Goal: Check status: Check status

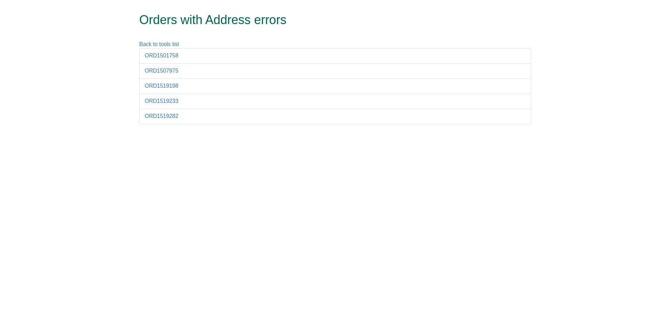
click at [158, 59] on li "ORD1501758" at bounding box center [335, 55] width 392 height 15
click at [158, 56] on link "ORD1501758" at bounding box center [162, 56] width 34 height 6
click at [159, 69] on link "ORD1507975" at bounding box center [162, 71] width 34 height 6
click at [160, 90] on li "ORD1519198" at bounding box center [335, 85] width 392 height 15
click at [163, 86] on link "ORD1519198" at bounding box center [162, 86] width 34 height 6
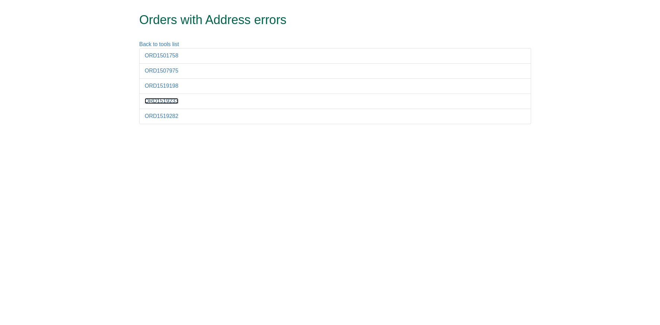
click at [165, 99] on link "ORD1519233" at bounding box center [162, 101] width 34 height 6
click at [162, 115] on link "ORD1519282" at bounding box center [162, 116] width 34 height 6
